Goal: Task Accomplishment & Management: Complete application form

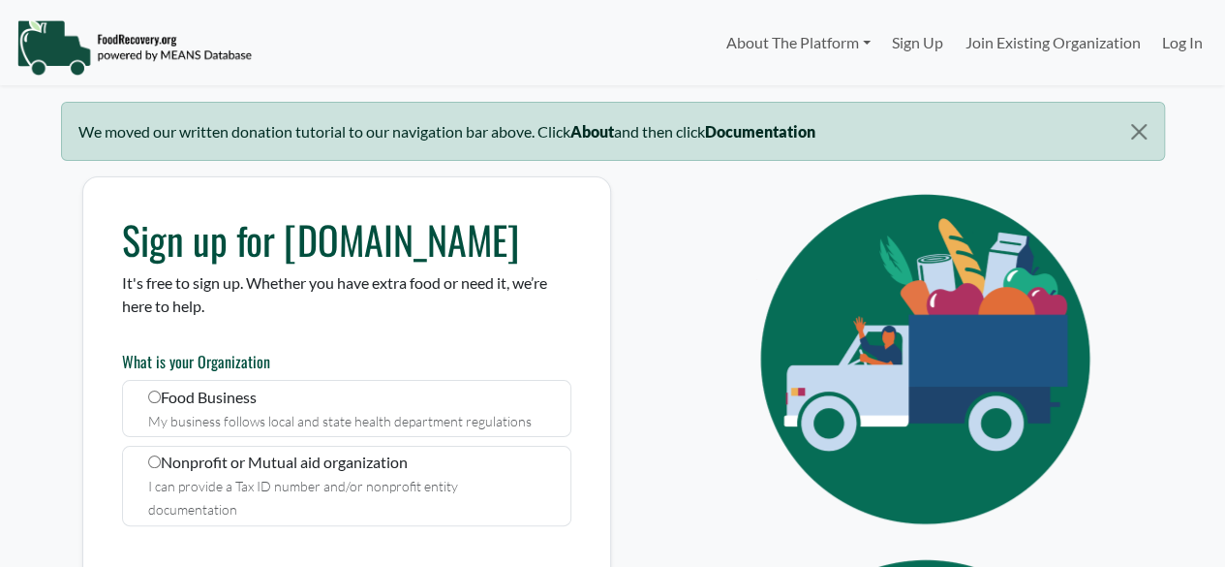
select select "Language Translate Widget"
click at [1143, 141] on button "Close" at bounding box center [1138, 132] width 49 height 58
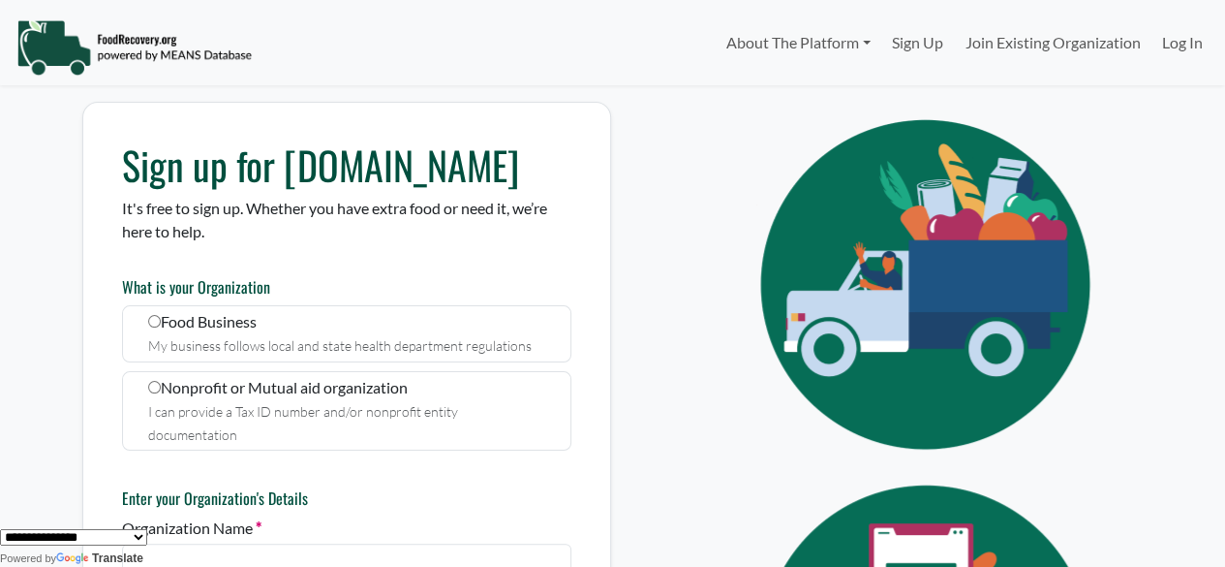
click at [137, 47] on img at bounding box center [133, 47] width 235 height 58
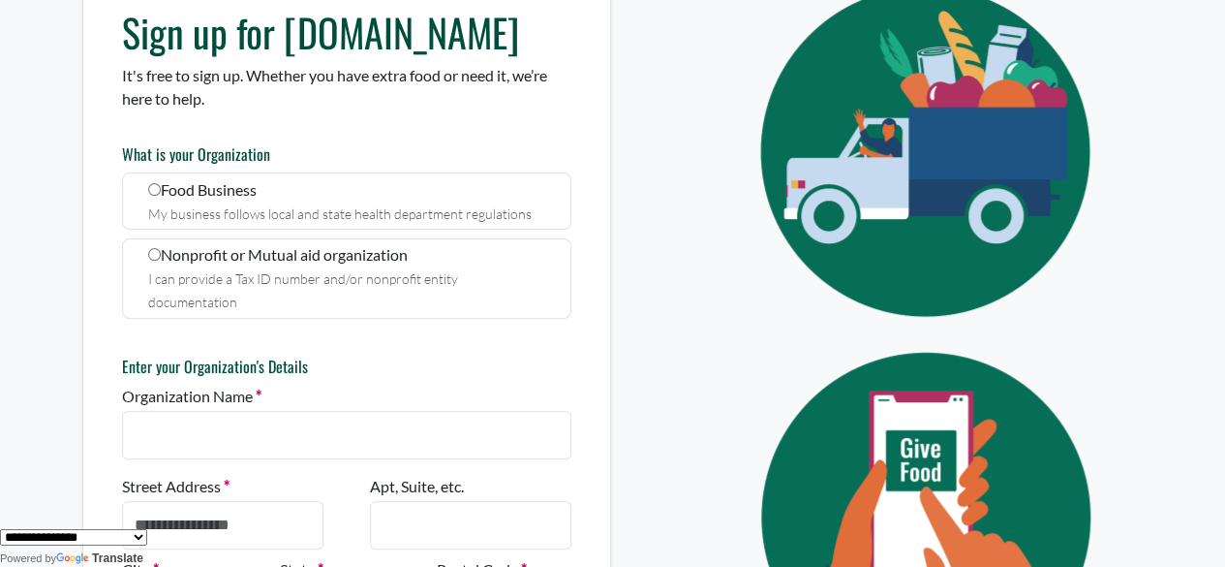
scroll to position [271, 0]
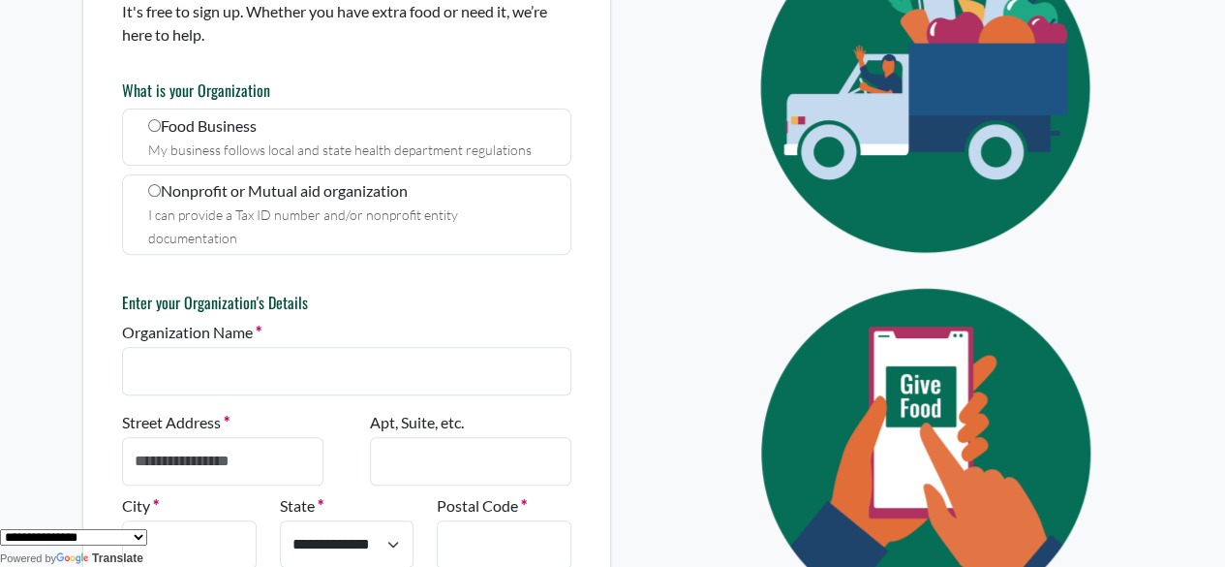
click at [189, 206] on small "I can provide a Tax ID number and/or nonprofit entity documentation" at bounding box center [303, 226] width 310 height 40
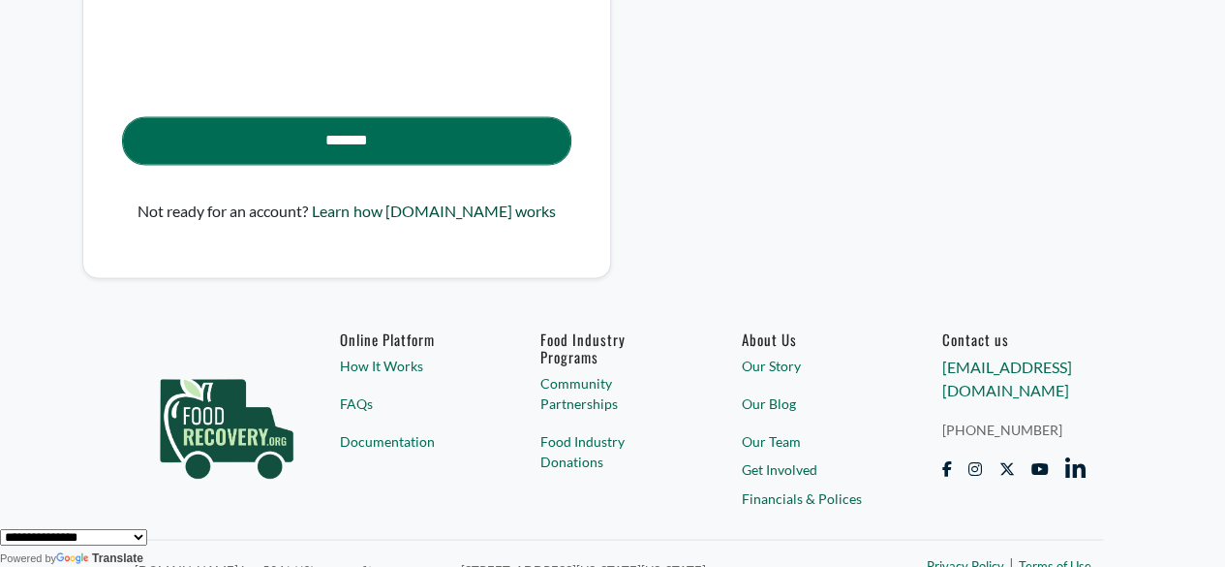
scroll to position [1571, 0]
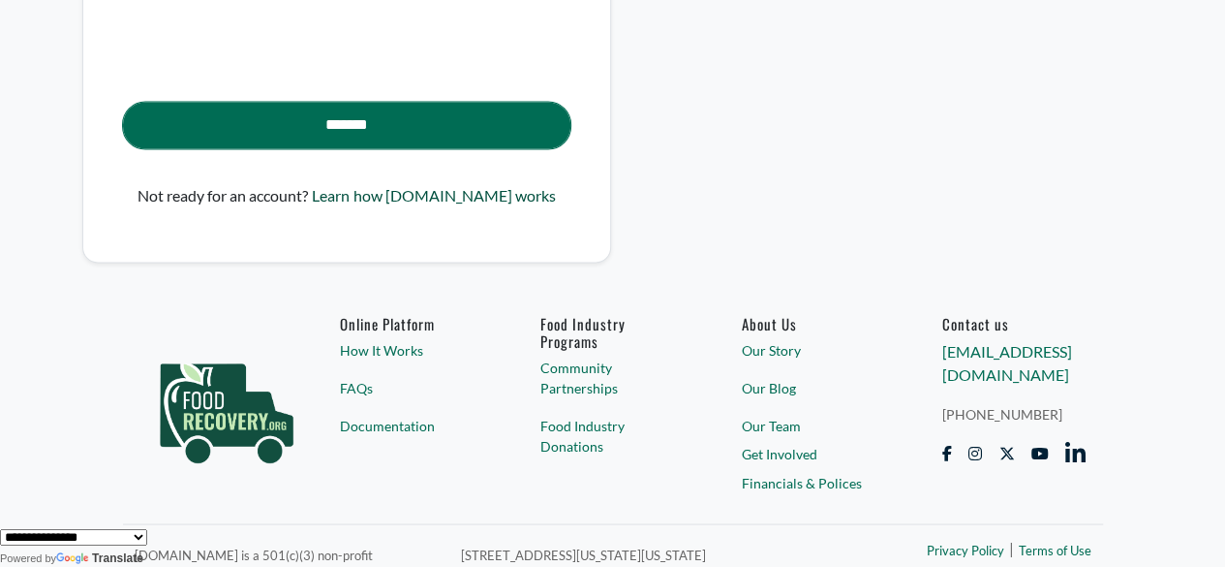
click at [350, 377] on link "FAQs" at bounding box center [412, 387] width 144 height 20
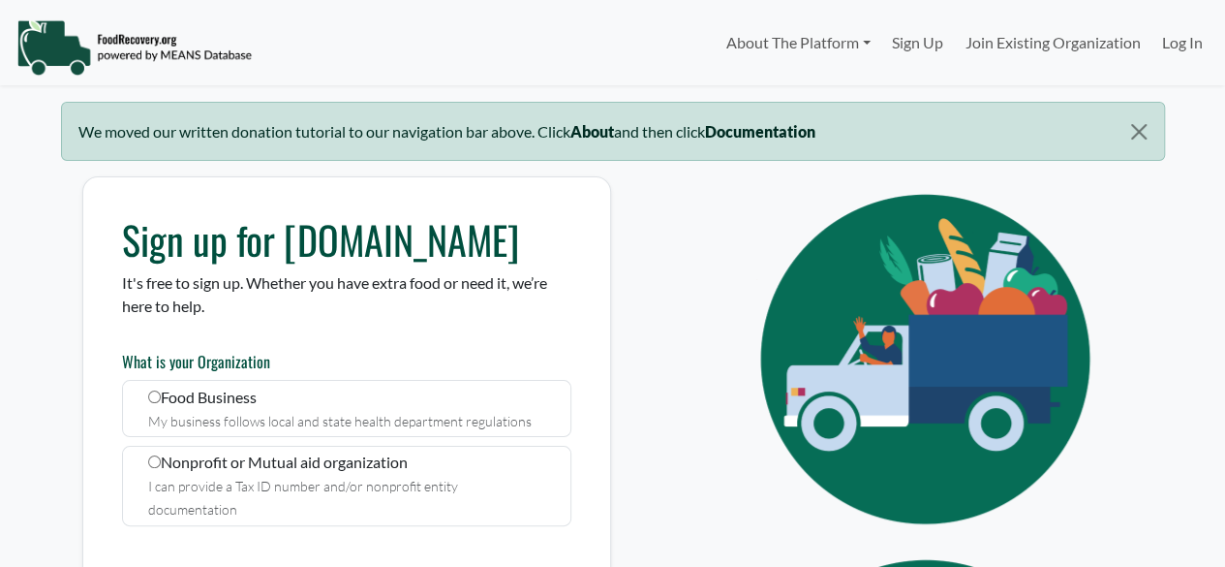
select select "Language Translate Widget"
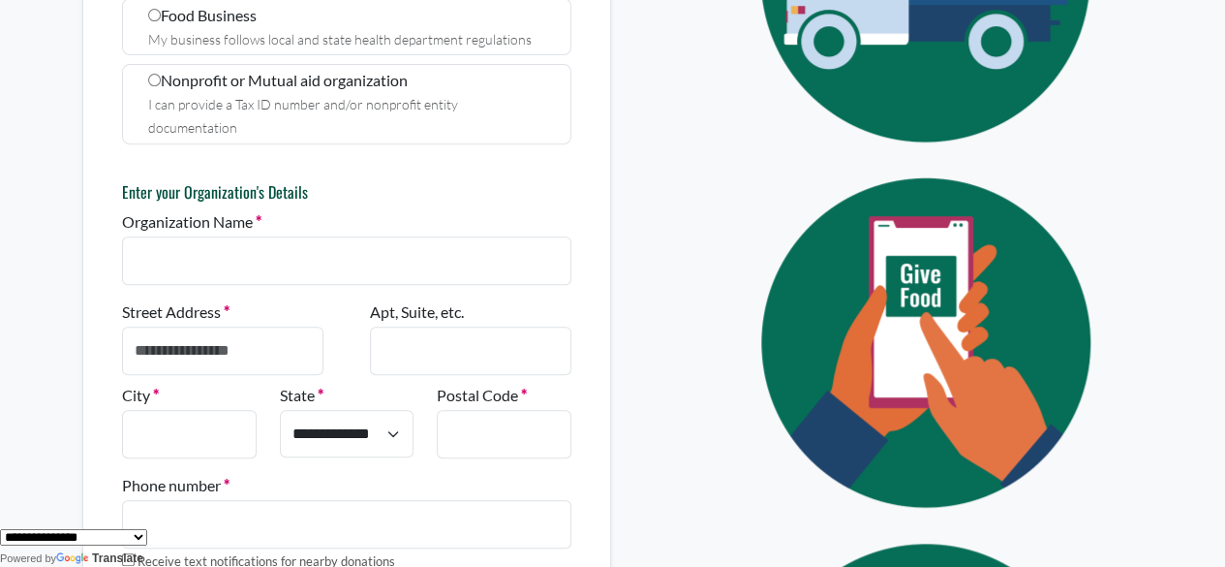
scroll to position [317, 0]
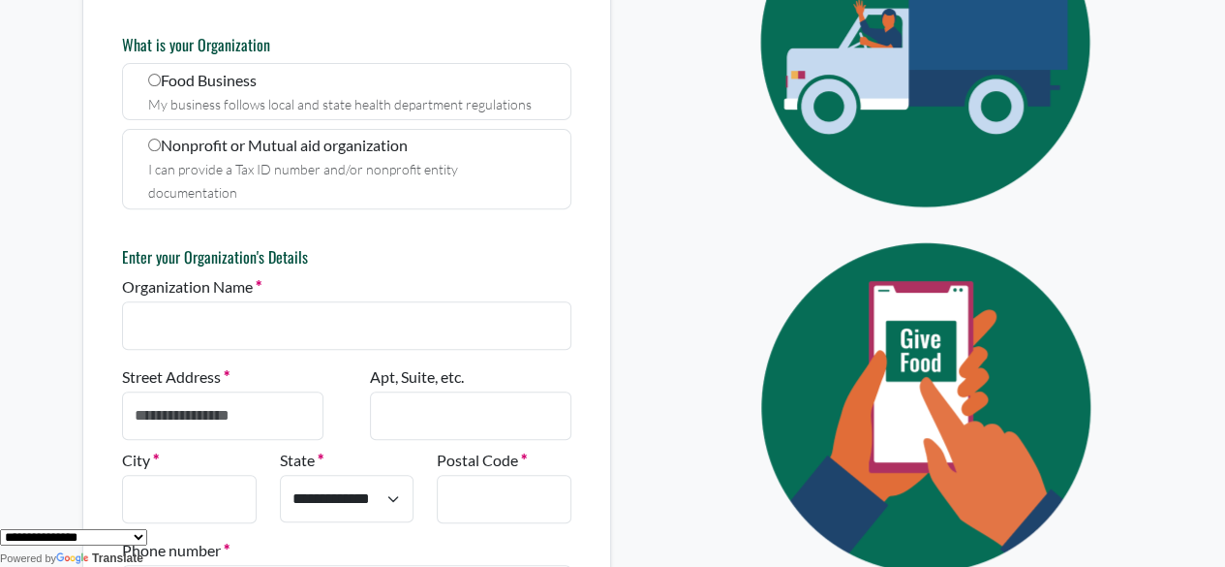
click at [458, 162] on small "I can provide a Tax ID number and/or nonprofit entity documentation" at bounding box center [303, 181] width 310 height 40
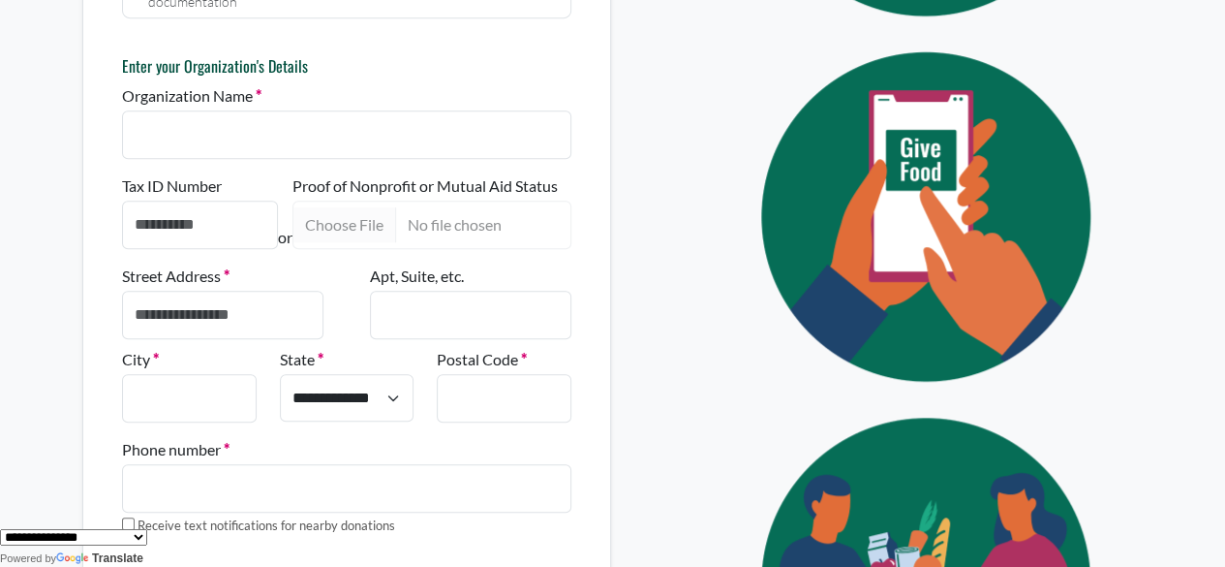
scroll to position [515, 0]
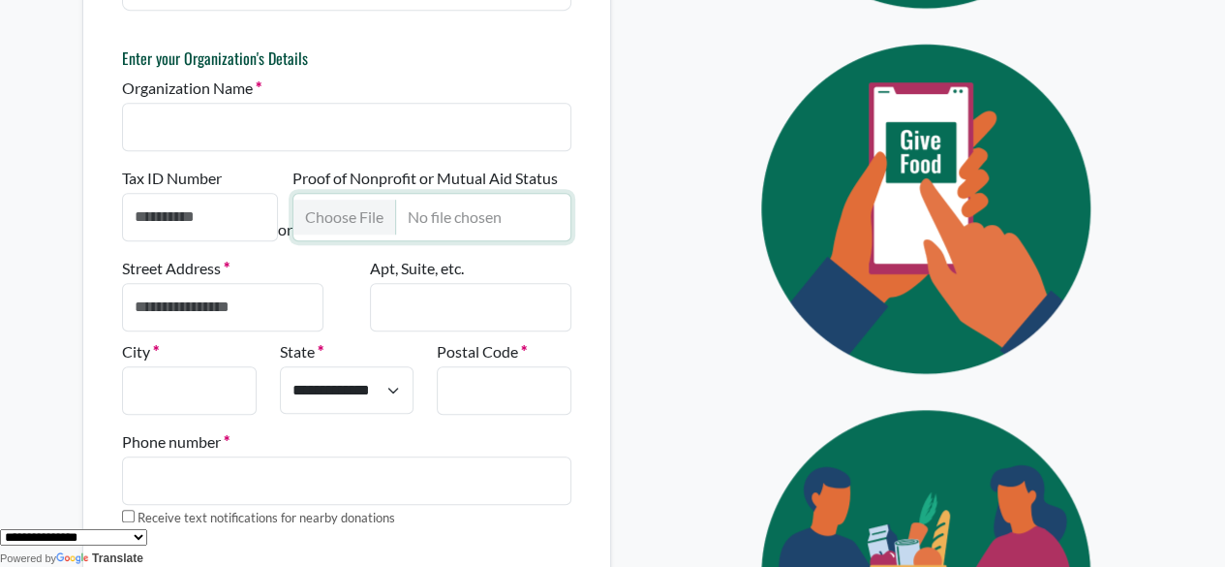
click at [355, 193] on input "Proof of Nonprofit or Mutual Aid Status" at bounding box center [431, 217] width 279 height 48
drag, startPoint x: 1221, startPoint y: 221, endPoint x: 1219, endPoint y: 282, distance: 61.0
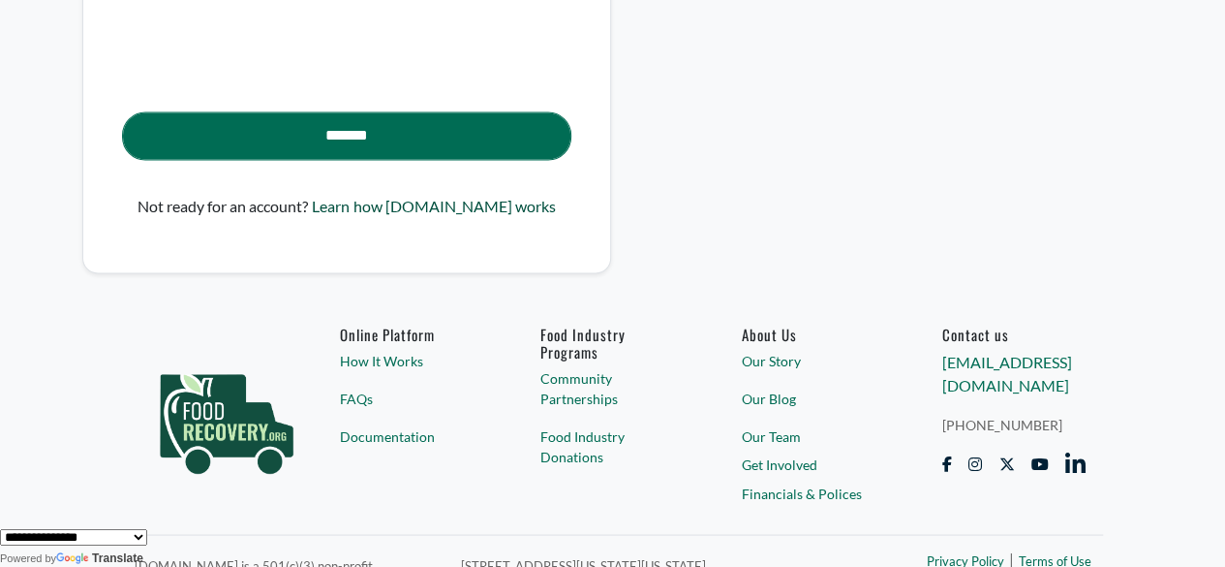
scroll to position [1571, 0]
